Goal: Transaction & Acquisition: Download file/media

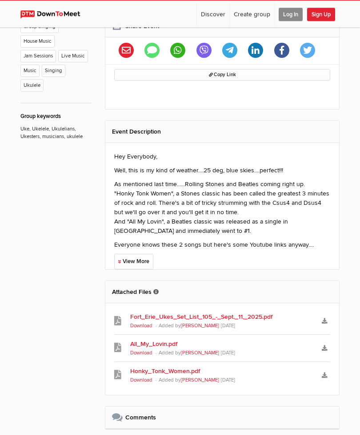
scroll to position [506, 0]
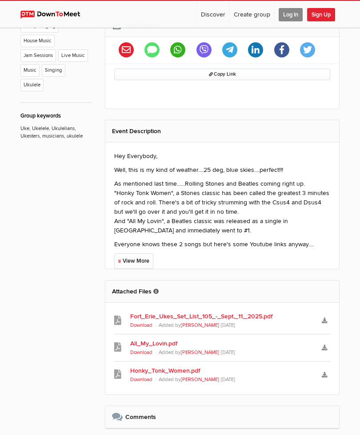
click at [284, 311] on link "Fort_Erie_Ukes_Set_List_105_-_Sept._11,_2025.pdf" at bounding box center [222, 315] width 184 height 9
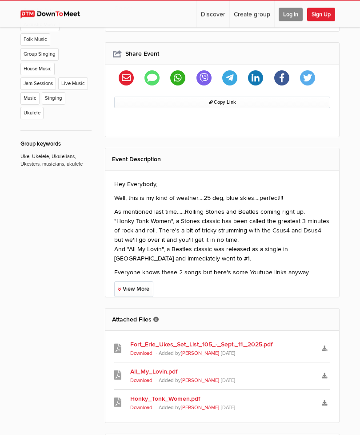
scroll to position [476, 0]
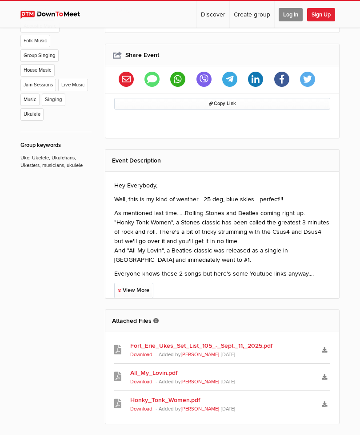
click at [148, 283] on link "View More" at bounding box center [133, 291] width 39 height 16
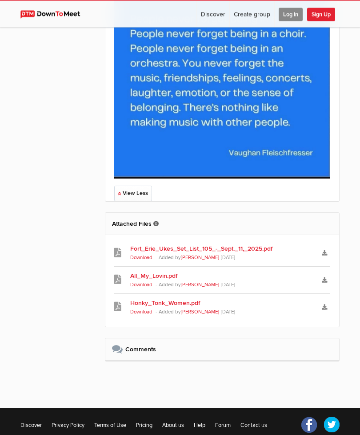
scroll to position [906, 0]
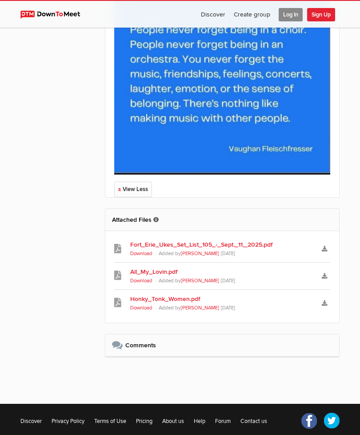
click at [244, 240] on link "Fort_Erie_Ukes_Set_List_105_-_Sept._11,_2025.pdf" at bounding box center [222, 244] width 184 height 9
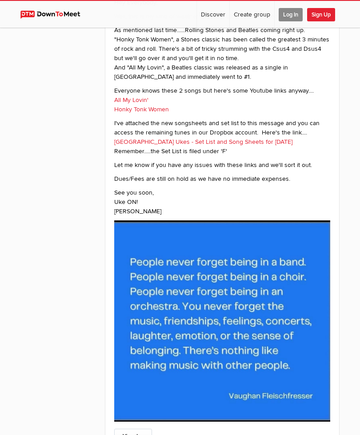
scroll to position [659, 0]
click at [271, 138] on link "Fort Erie Ukes - Set List and Song Sheets for September 11, 2025" at bounding box center [203, 142] width 178 height 8
click at [279, 138] on link "Fort Erie Ukes - Set List and Song Sheets for September 11, 2025" at bounding box center [203, 142] width 178 height 8
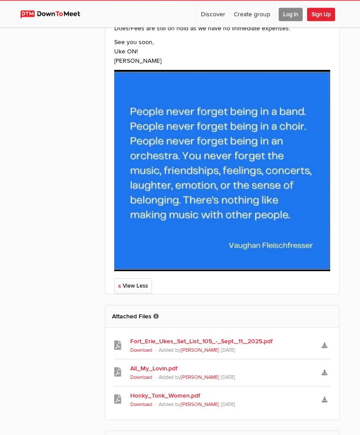
scroll to position [811, 0]
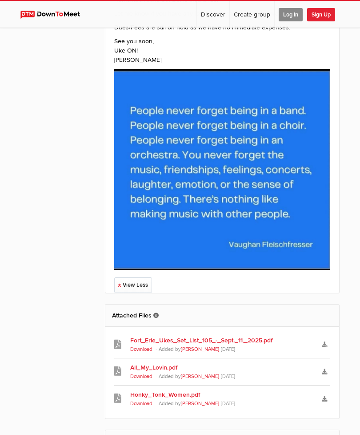
click at [257, 335] on link "Fort_Erie_Ukes_Set_List_105_-_Sept._11,_2025.pdf" at bounding box center [222, 339] width 184 height 9
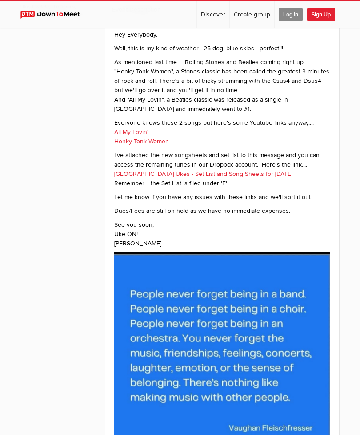
scroll to position [625, 0]
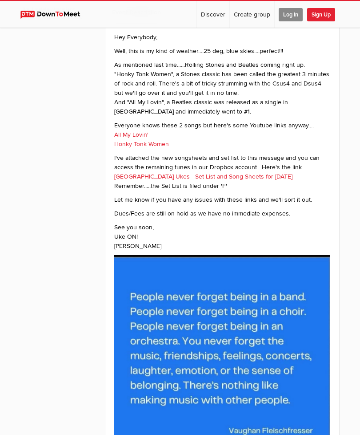
click at [259, 173] on link "Fort Erie Ukes - Set List and Song Sheets for September 11, 2025" at bounding box center [203, 177] width 178 height 8
